Goal: Register for event/course

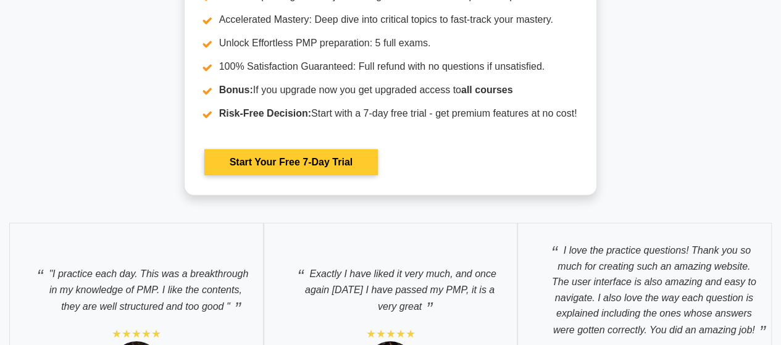
scroll to position [4140, 0]
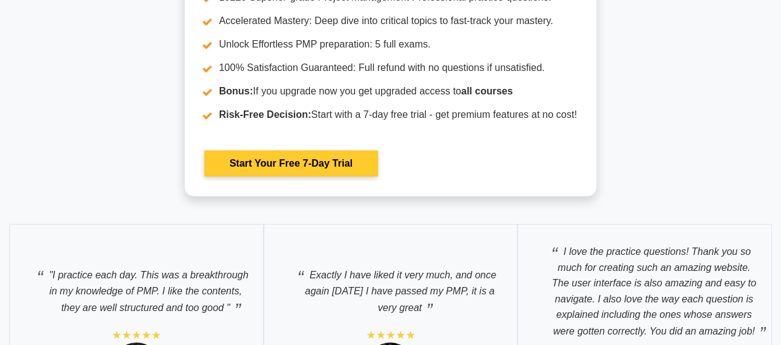
click at [341, 157] on link "Start Your Free 7-Day Trial" at bounding box center [291, 164] width 174 height 26
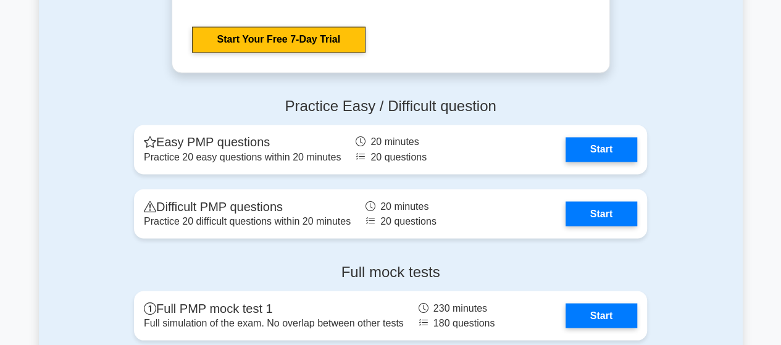
scroll to position [3363, 0]
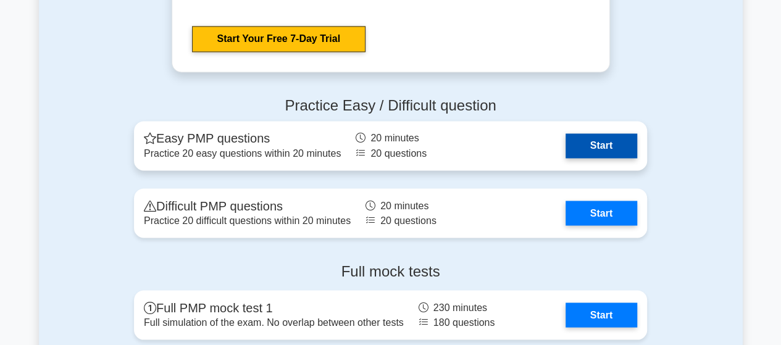
click at [586, 144] on link "Start" at bounding box center [602, 145] width 72 height 25
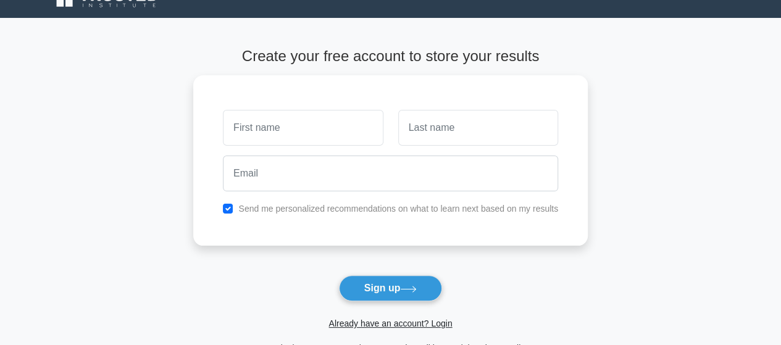
scroll to position [22, 0]
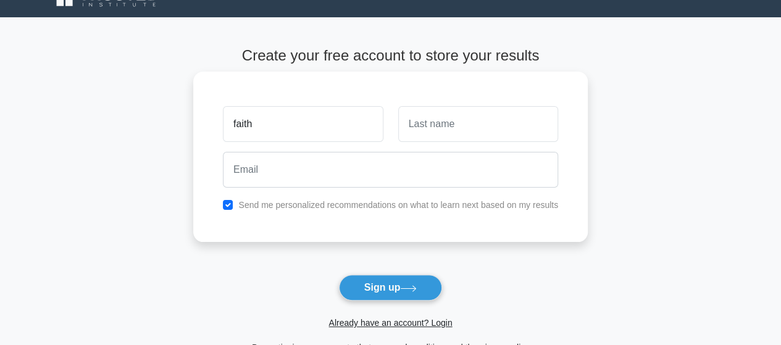
type input "faith"
click at [415, 121] on input "text" at bounding box center [478, 124] width 160 height 36
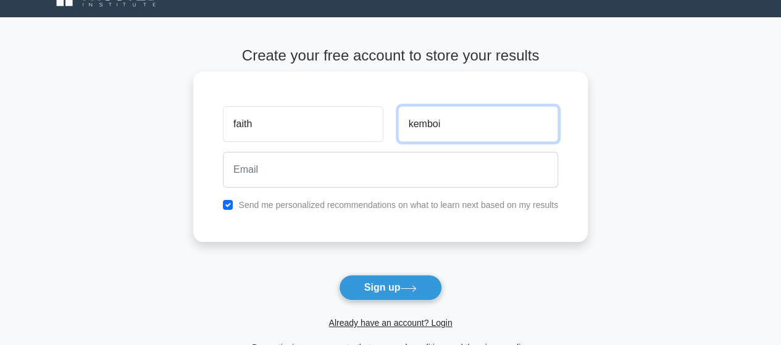
type input "kemboi"
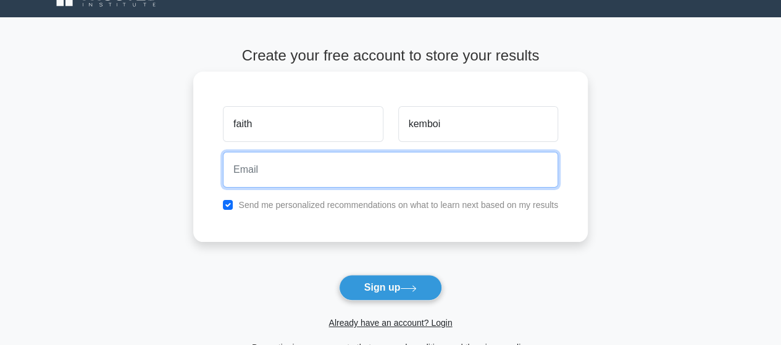
click at [283, 169] on input "email" at bounding box center [390, 170] width 335 height 36
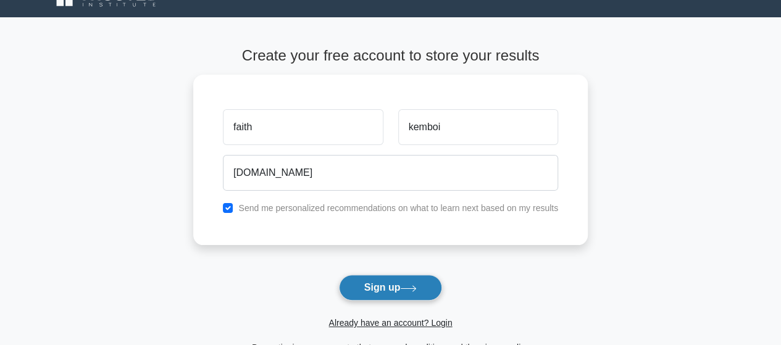
click at [381, 293] on button "Sign up" at bounding box center [391, 288] width 104 height 26
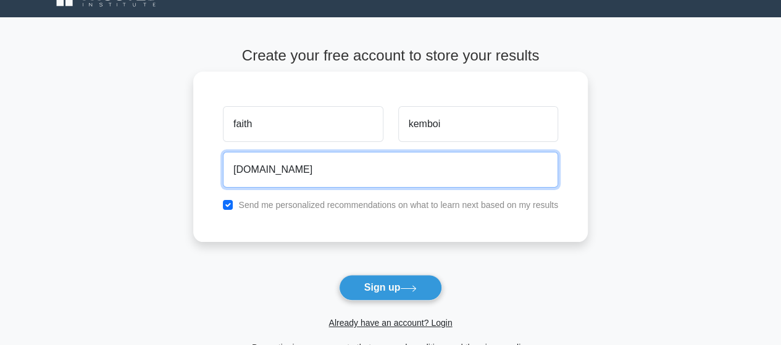
click at [350, 174] on input "[DOMAIN_NAME]" at bounding box center [390, 170] width 335 height 36
drag, startPoint x: 350, startPoint y: 174, endPoint x: 356, endPoint y: 170, distance: 7.5
click at [356, 170] on input "[DOMAIN_NAME]" at bounding box center [390, 170] width 335 height 36
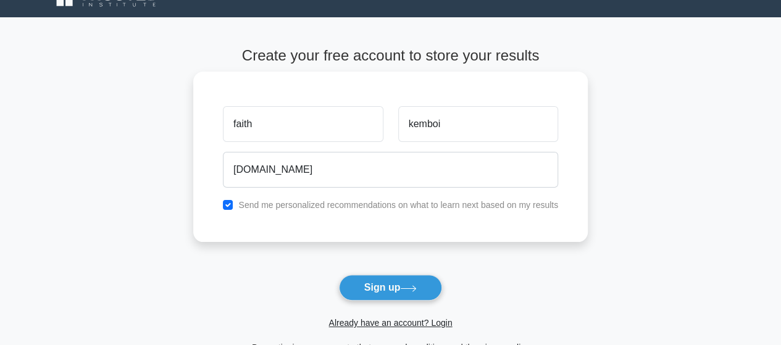
click at [355, 208] on label "Send me personalized recommendations on what to learn next based on my results" at bounding box center [398, 205] width 320 height 10
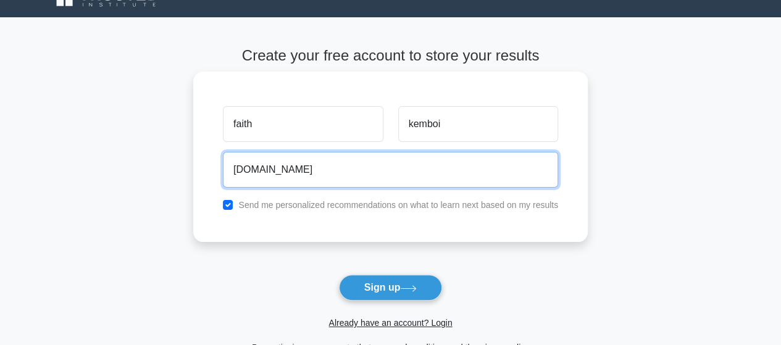
click at [369, 171] on input "[DOMAIN_NAME]" at bounding box center [390, 170] width 335 height 36
type input "k"
type input "kemb"
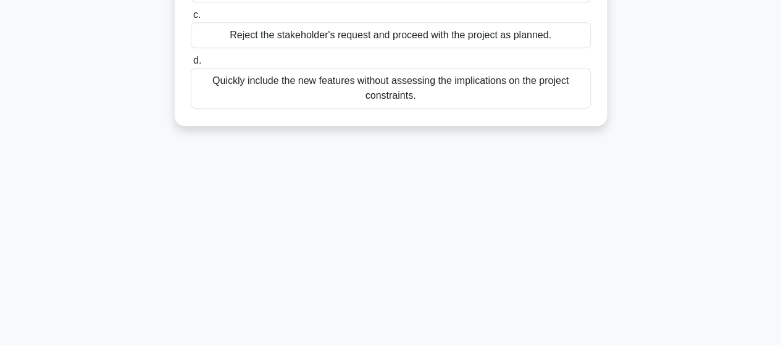
scroll to position [322, 0]
